Goal: Check status

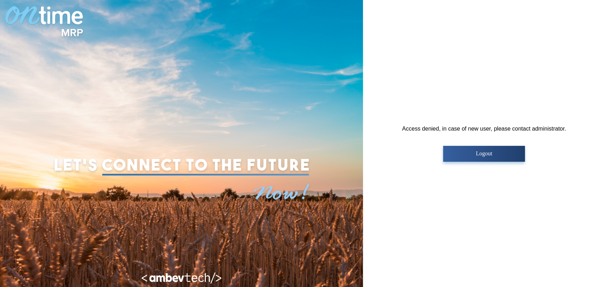
click at [477, 152] on p "Logout" at bounding box center [484, 154] width 78 height 6
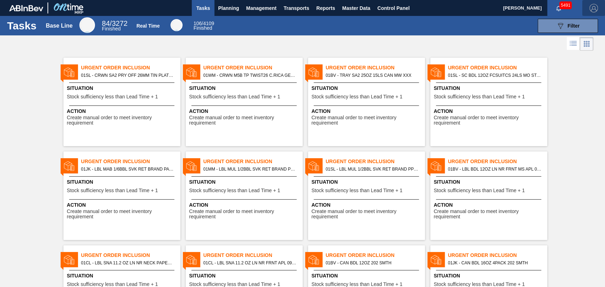
click at [592, 6] on img "button" at bounding box center [593, 8] width 9 height 9
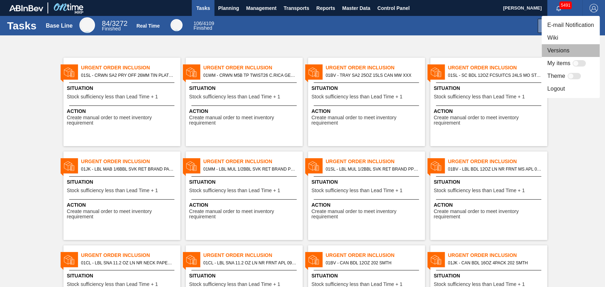
click at [560, 52] on li "Versions" at bounding box center [570, 50] width 58 height 13
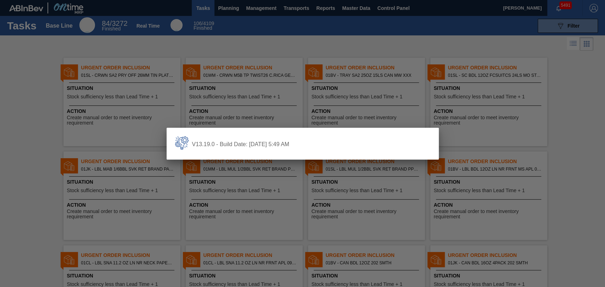
click at [252, 134] on div "V13.19.0 - Build Date: [DATE] 5:49 AM" at bounding box center [302, 144] width 272 height 32
click at [255, 111] on div at bounding box center [302, 143] width 605 height 287
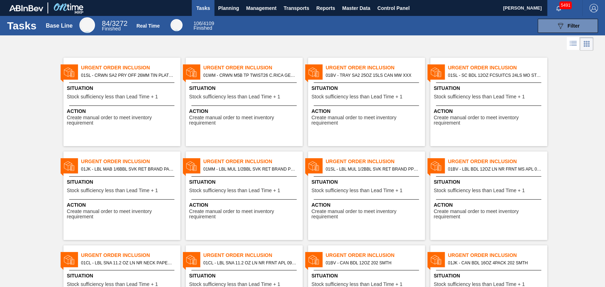
click at [261, 99] on span "Stock sufficiency less than Lead Time + 1" at bounding box center [234, 96] width 91 height 5
